Goal: Task Accomplishment & Management: Complete application form

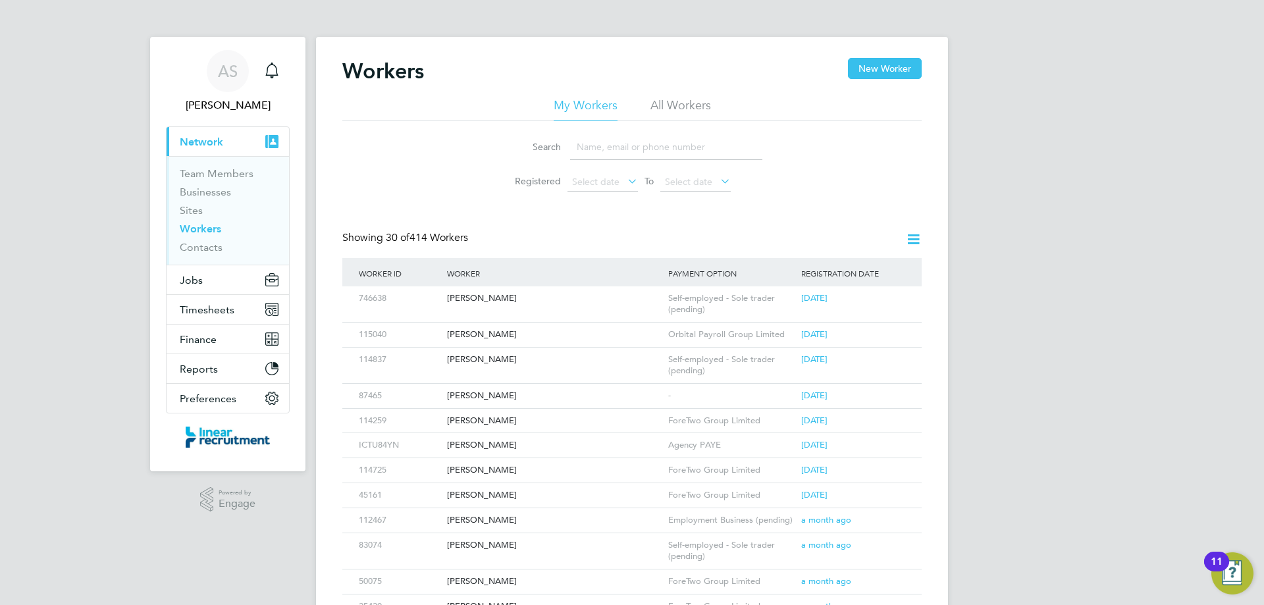
click at [602, 151] on input at bounding box center [666, 147] width 192 height 26
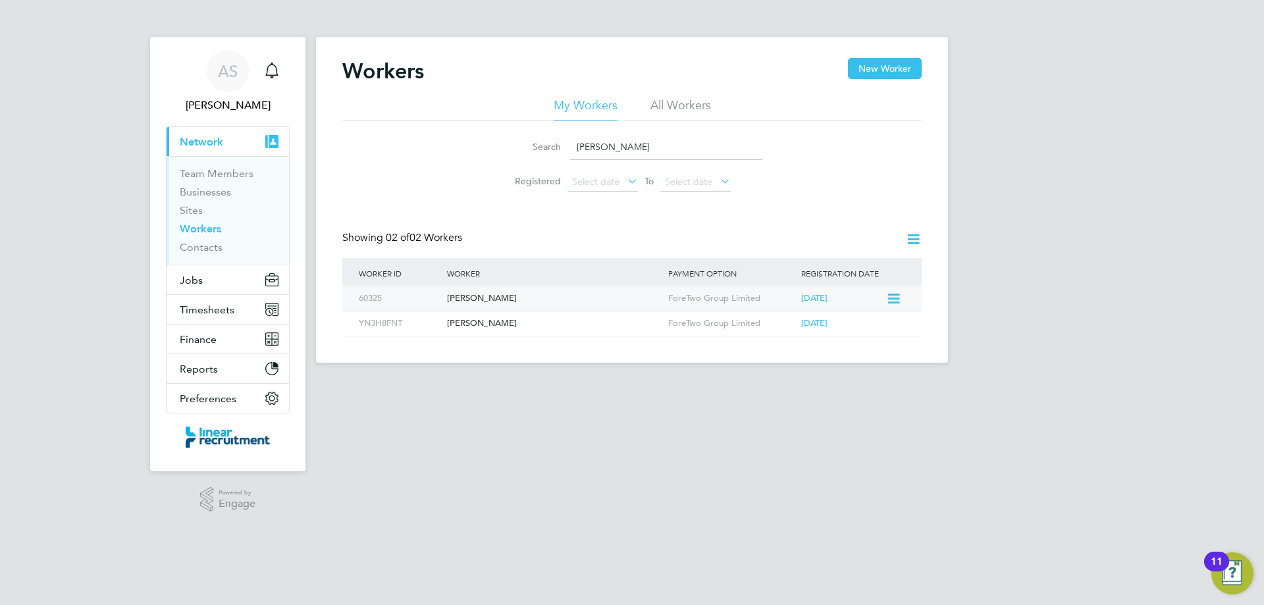
type input "liam o"
click at [546, 304] on div "[PERSON_NAME]" at bounding box center [554, 298] width 221 height 24
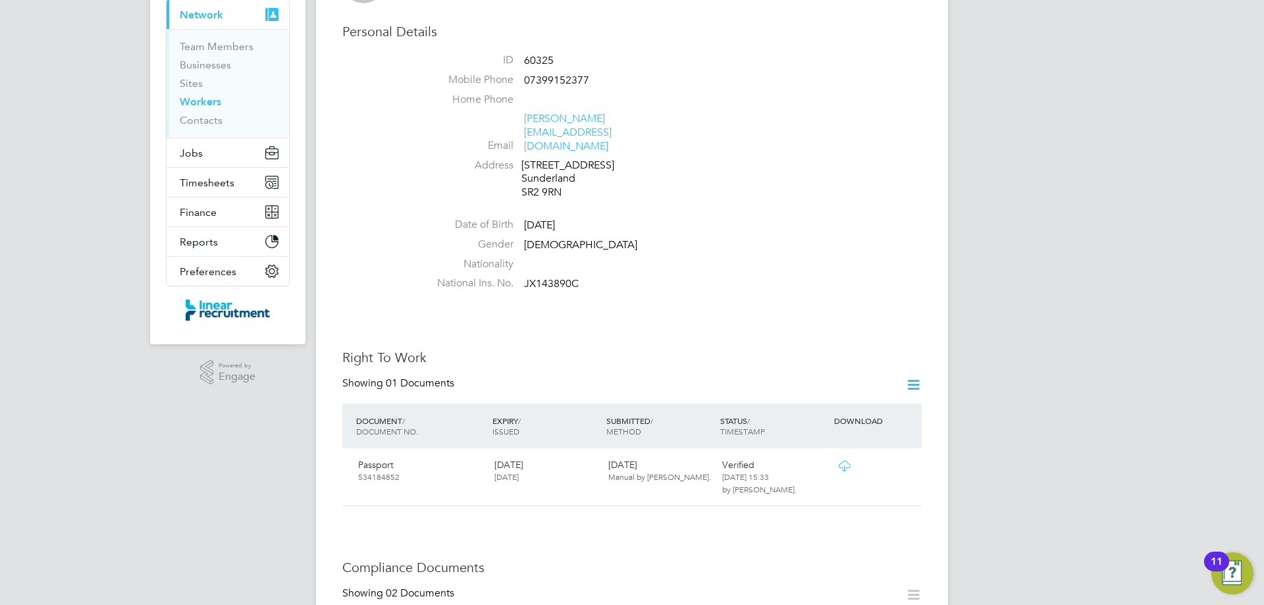
scroll to position [395, 0]
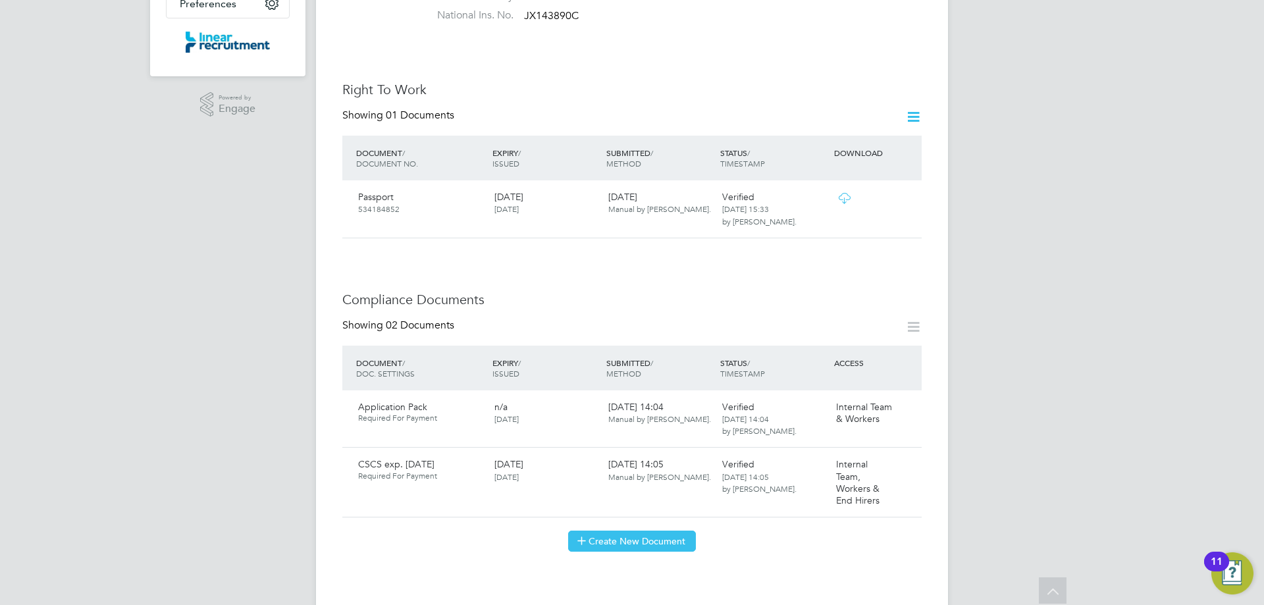
click at [647, 531] on button "Create New Document" at bounding box center [632, 541] width 128 height 21
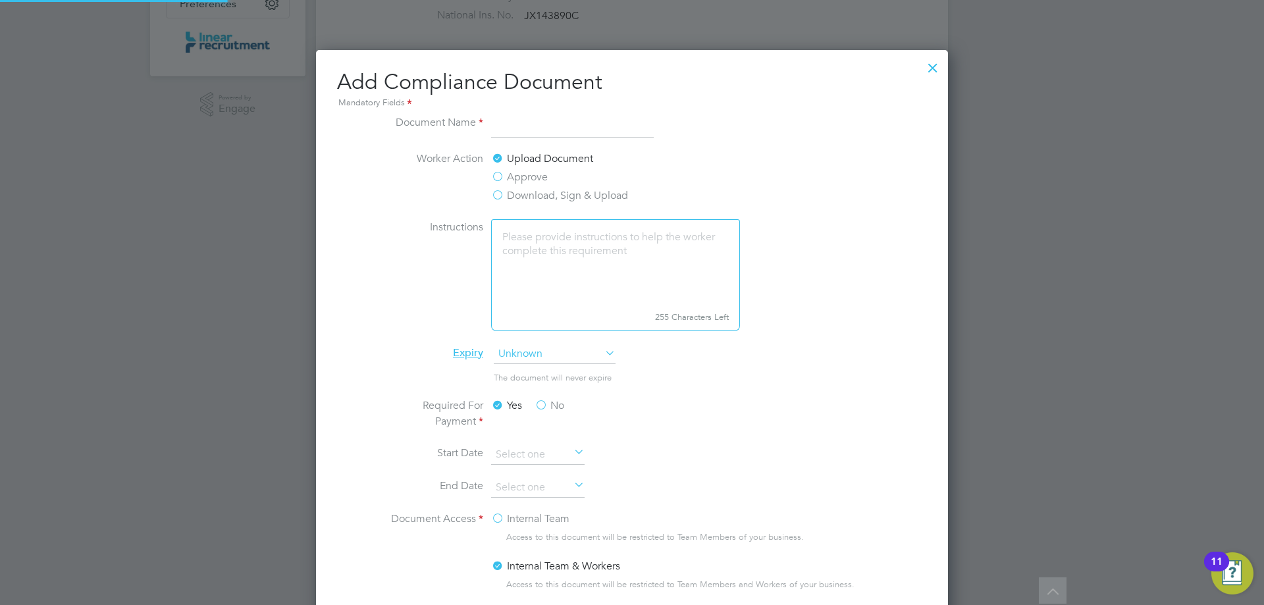
scroll to position [691, 633]
click at [515, 126] on input at bounding box center [572, 127] width 163 height 24
type input "SDC Questionnaire"
click at [535, 196] on label "Download, Sign & Upload" at bounding box center [559, 196] width 137 height 16
click at [0, 0] on input "Download, Sign & Upload" at bounding box center [0, 0] width 0 height 0
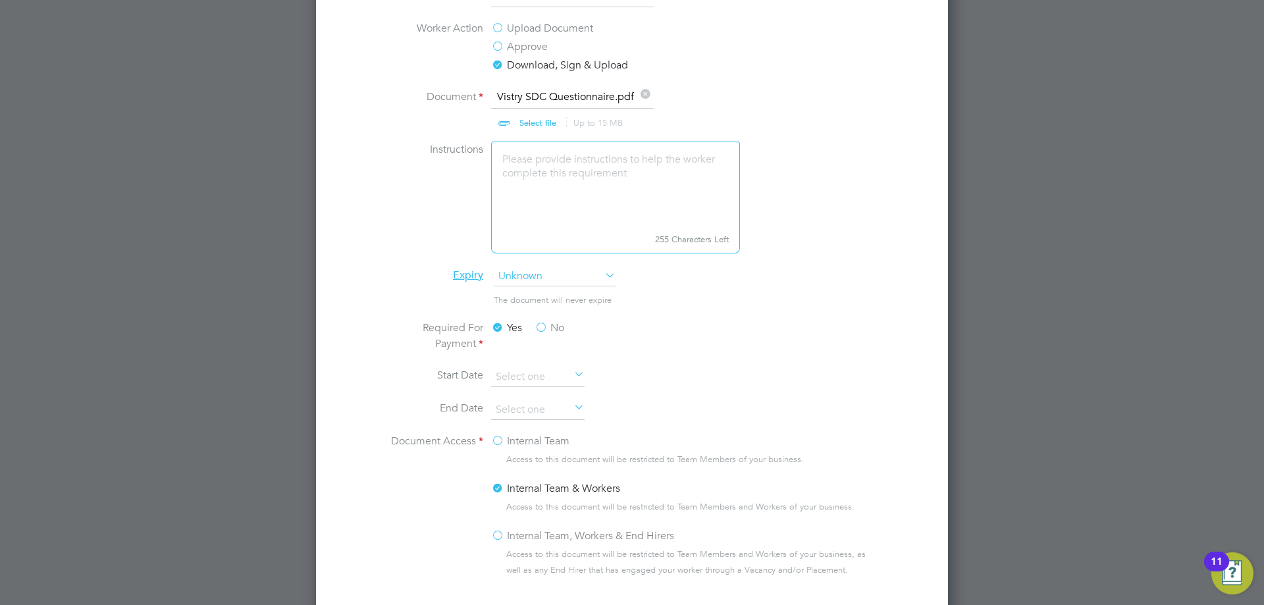
scroll to position [724, 0]
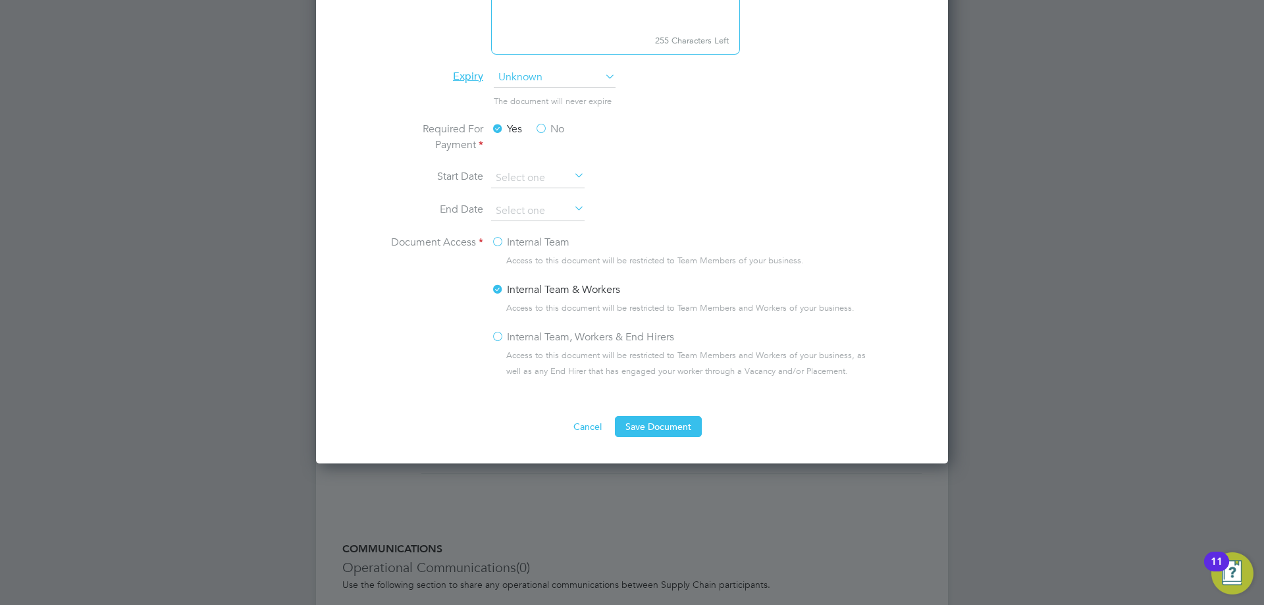
click at [547, 325] on li "Internal Team & Workers Access to this document will be restricted to Team Memb…" at bounding box center [685, 305] width 388 height 47
click at [546, 341] on label "Internal Team, Workers & End Hirers" at bounding box center [582, 337] width 183 height 16
click at [0, 0] on input "Internal Team, Workers & End Hirers" at bounding box center [0, 0] width 0 height 0
click at [644, 436] on button "Save Document" at bounding box center [658, 426] width 87 height 21
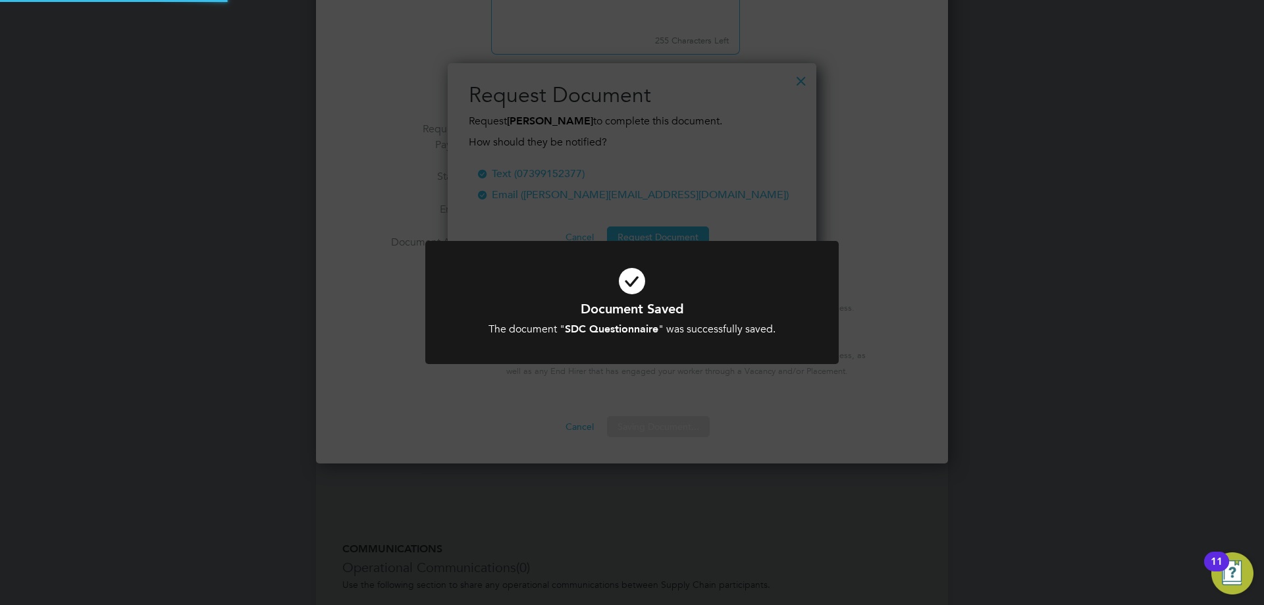
scroll to position [211, 369]
click at [642, 394] on div "Document Saved The document " SDC Questionnaire " was successfully saved. Cance…" at bounding box center [632, 302] width 1264 height 605
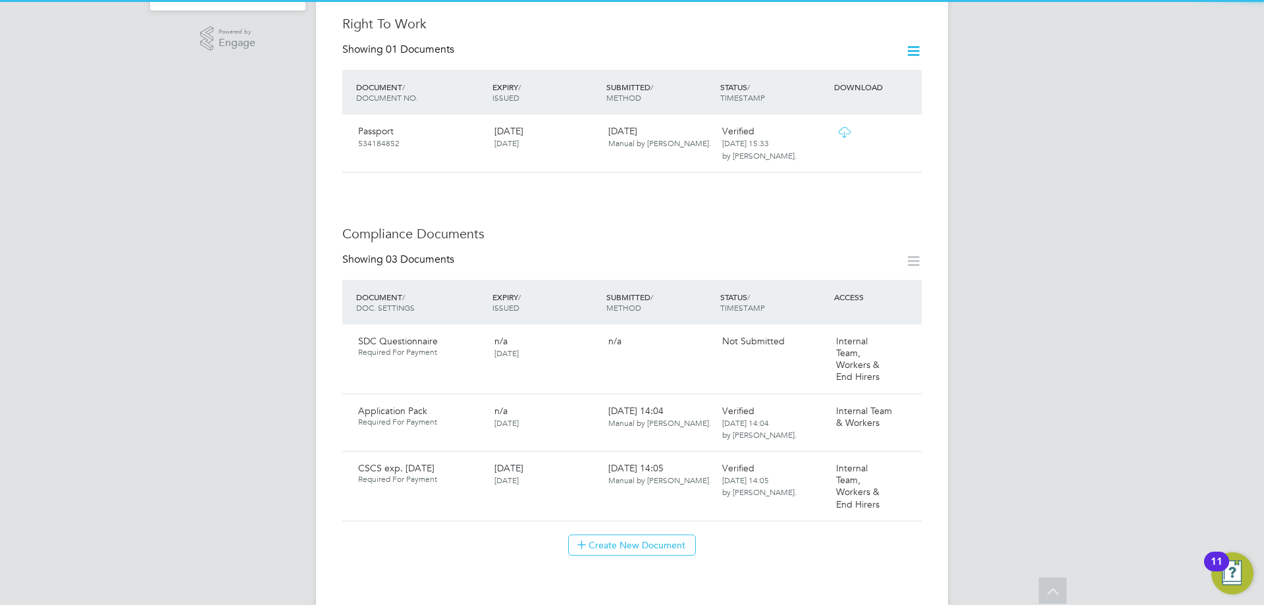
scroll to position [658, 0]
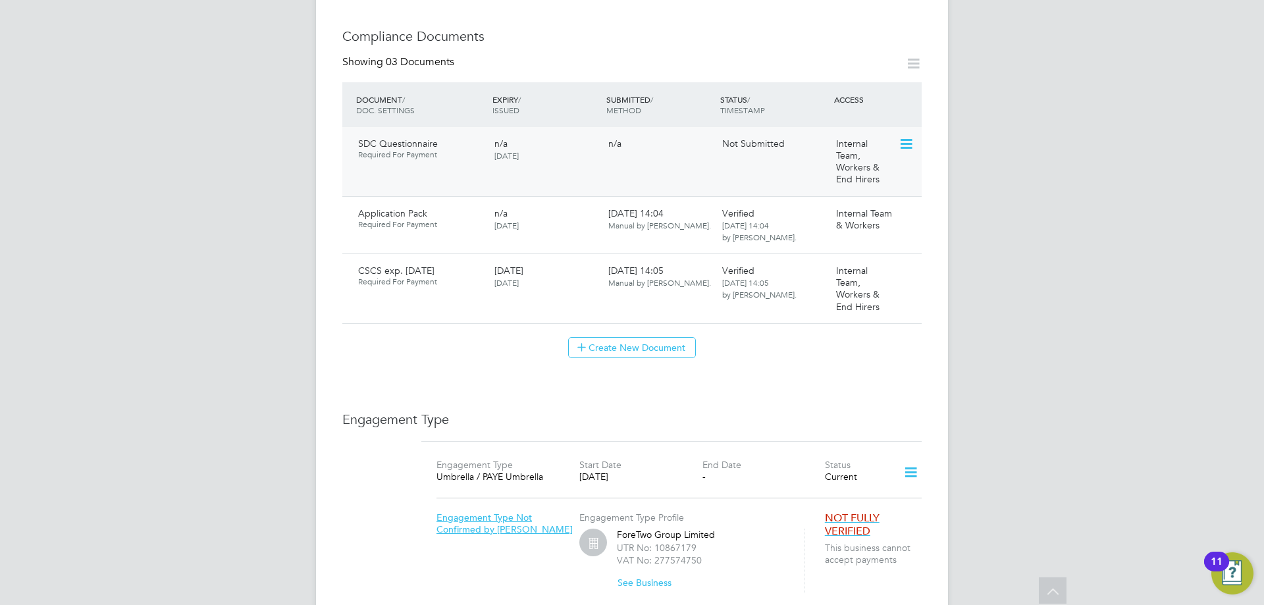
click at [906, 136] on icon at bounding box center [905, 144] width 13 height 16
click at [822, 185] on li "Submit Document" at bounding box center [847, 185] width 132 height 18
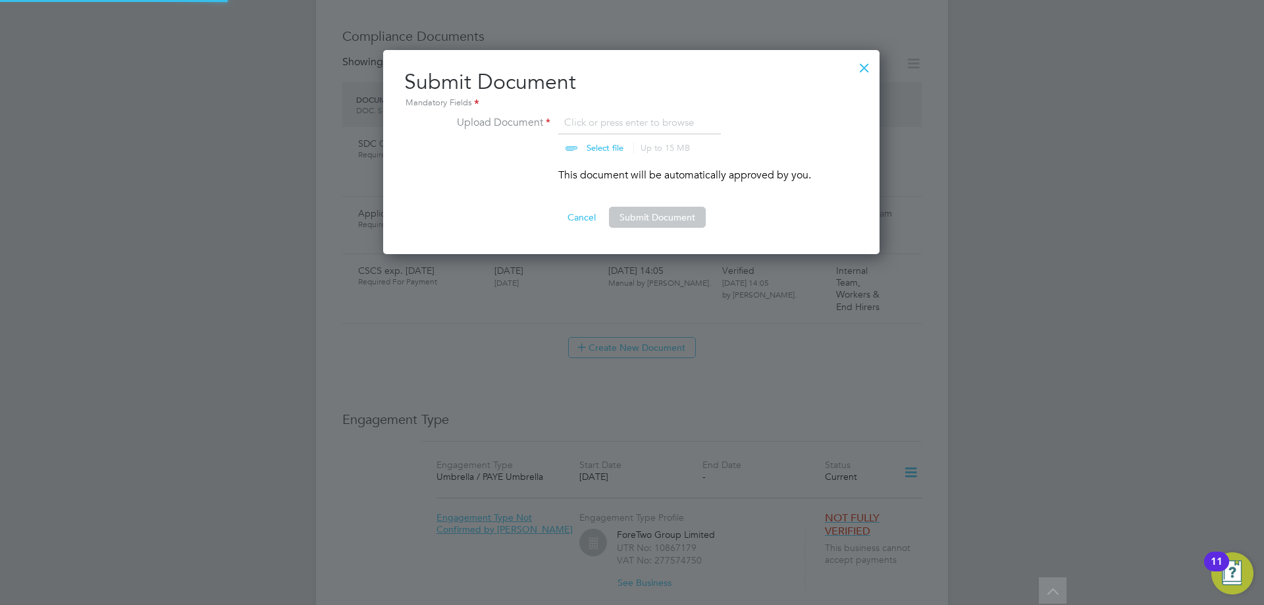
scroll to position [205, 498]
click at [647, 218] on button "Submit Document" at bounding box center [657, 217] width 97 height 21
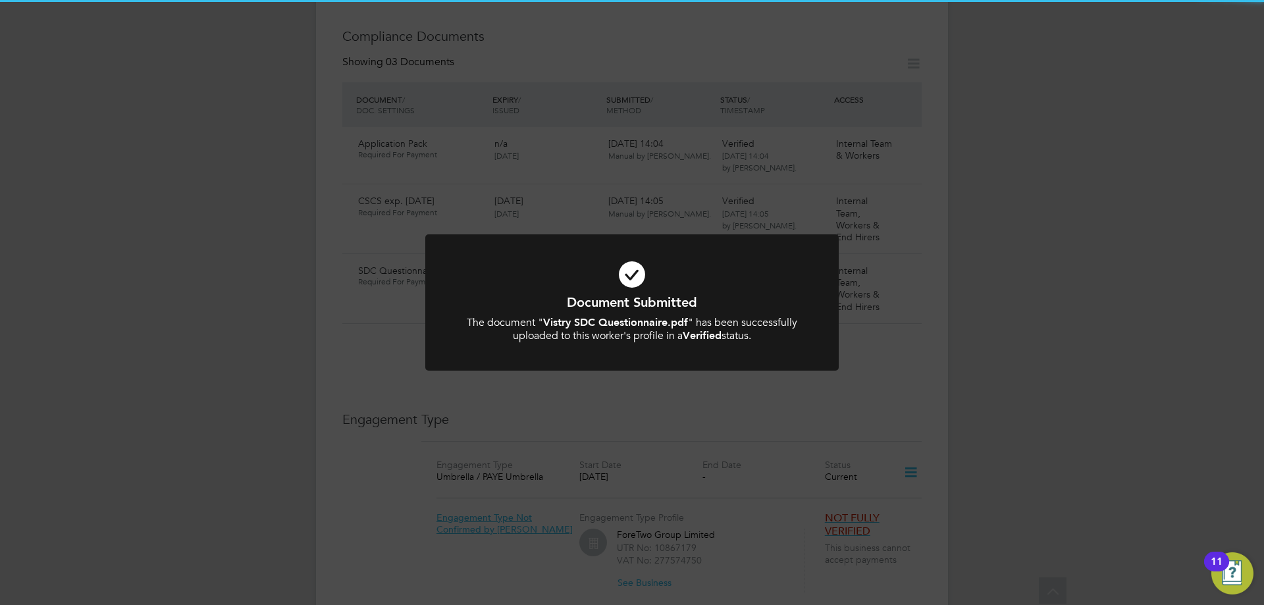
click at [647, 218] on div "Document Submitted The document " Vistry SDC Questionnaire.pdf " has been succe…" at bounding box center [632, 302] width 1264 height 605
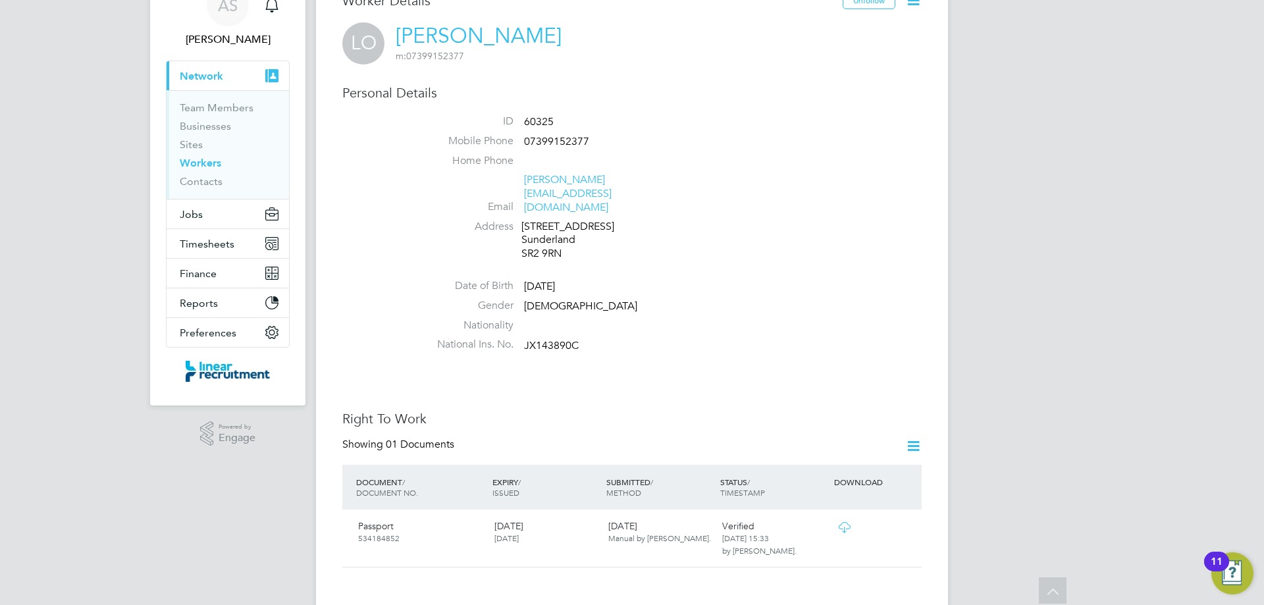
scroll to position [0, 0]
